Goal: Information Seeking & Learning: Learn about a topic

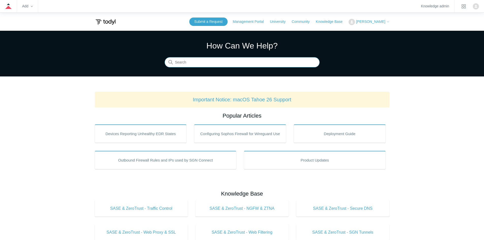
click at [236, 63] on input "Search" at bounding box center [242, 62] width 155 height 10
type input "k"
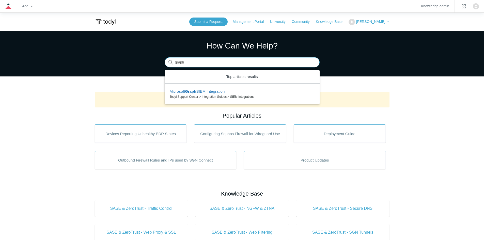
type input "graph"
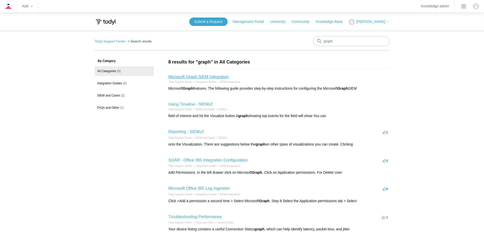
click at [210, 77] on link "Microsoft Graph SIEM Integration" at bounding box center [199, 77] width 60 height 4
